Goal: Information Seeking & Learning: Learn about a topic

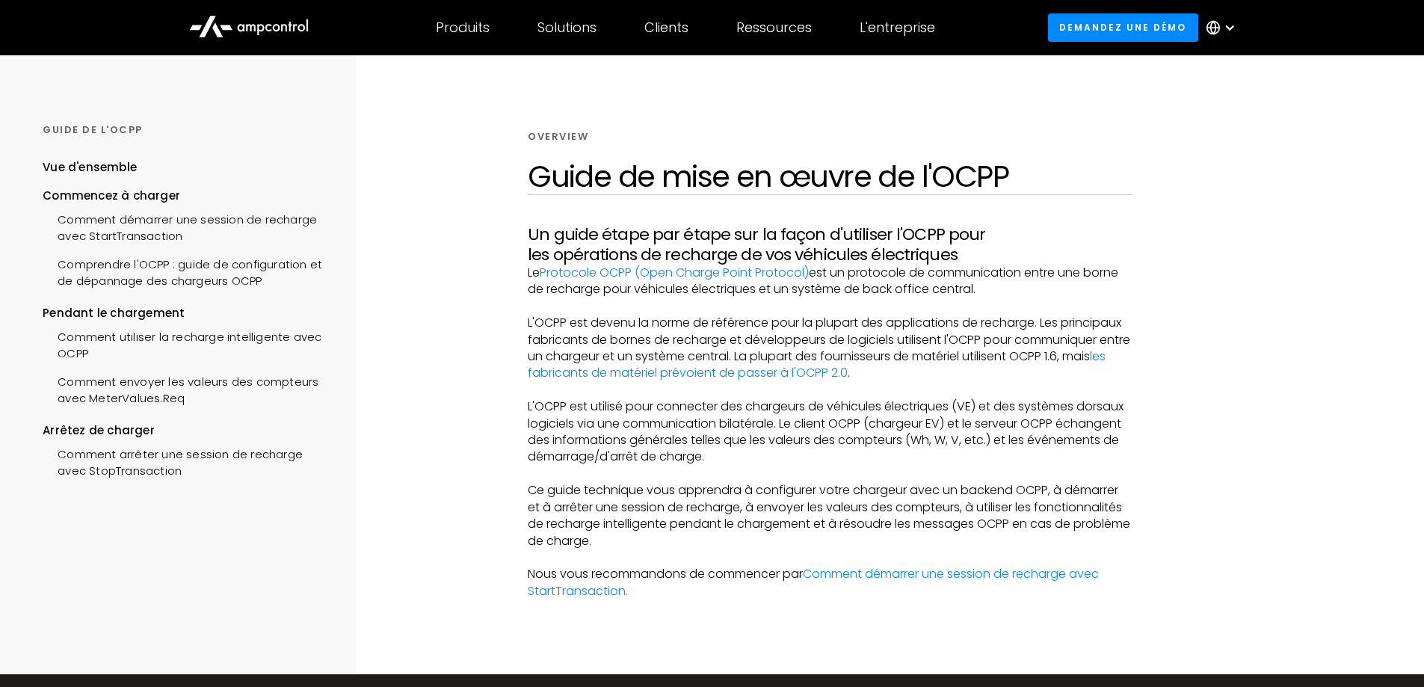
click at [155, 197] on div "Commencez à charger" at bounding box center [185, 196] width 285 height 16
click at [135, 266] on div "Comprendre l'OCPP : guide de configuration et de dépannage des chargeurs OCPP" at bounding box center [185, 271] width 285 height 45
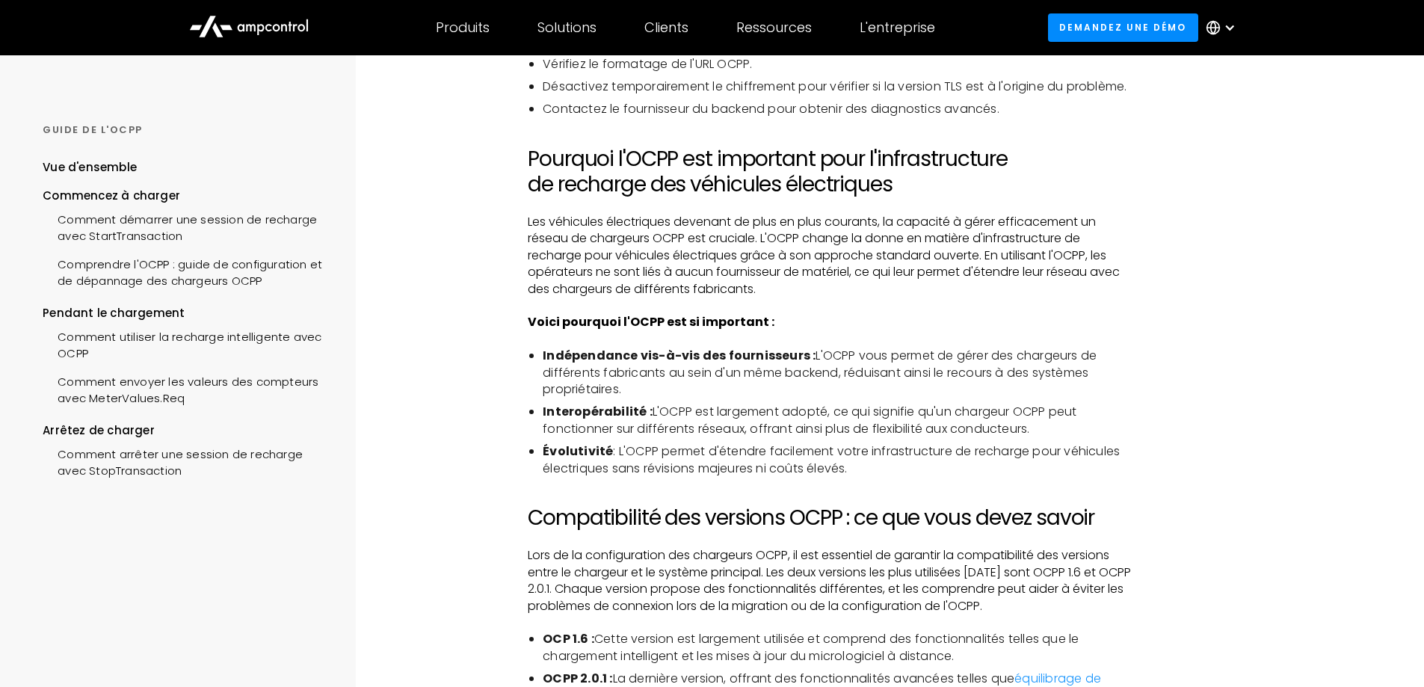
scroll to position [3387, 0]
